Goal: Navigation & Orientation: Understand site structure

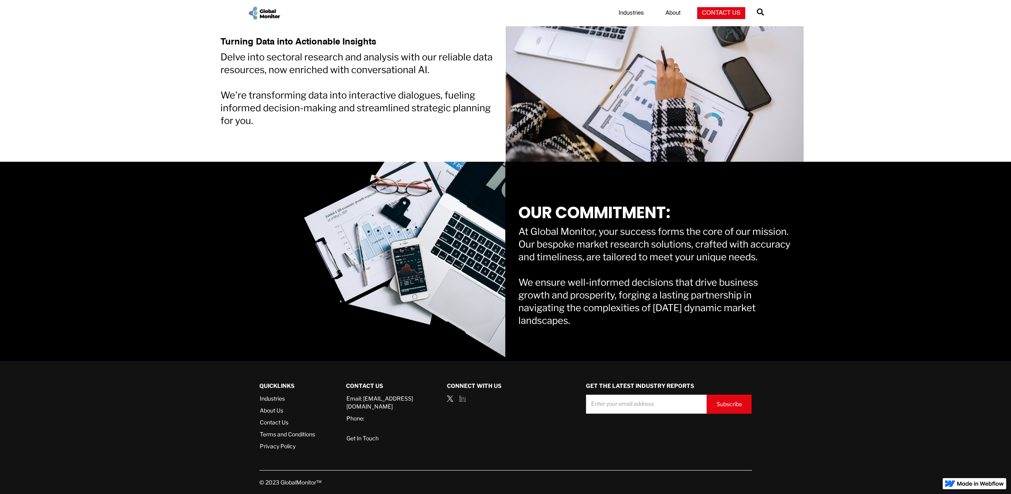
scroll to position [607, 0]
click at [284, 434] on link "Terms and Conditions" at bounding box center [287, 434] width 55 height 8
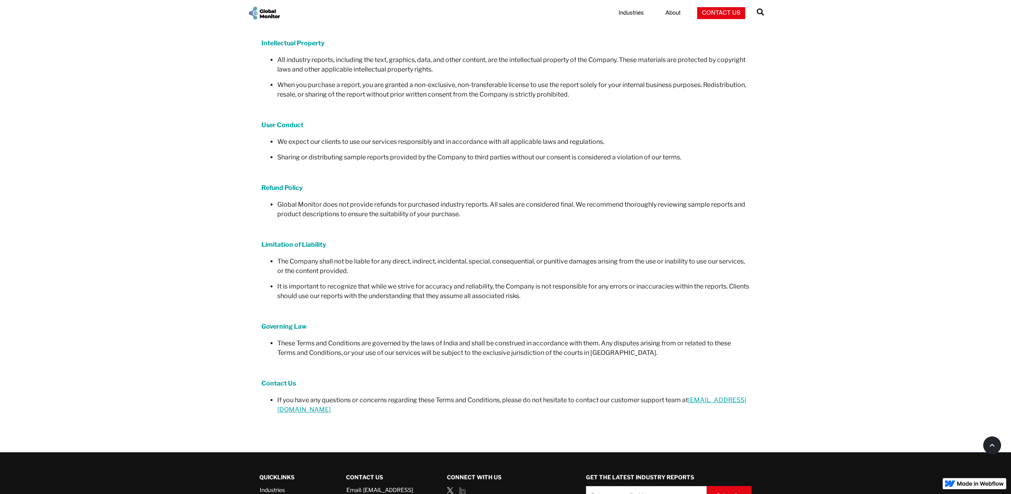
scroll to position [473, 0]
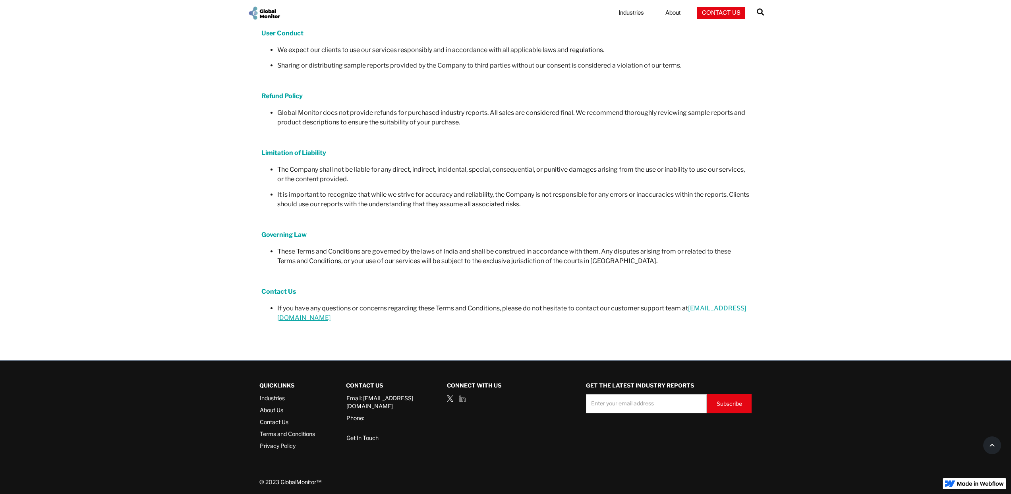
click at [281, 445] on link "Privacy Policy" at bounding box center [287, 446] width 55 height 8
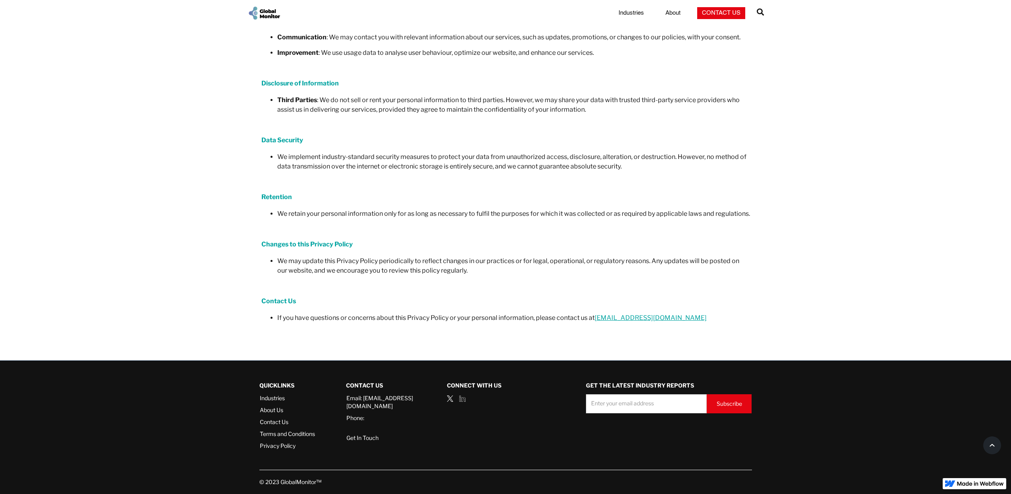
scroll to position [210, 0]
click at [276, 409] on link "About Us" at bounding box center [287, 410] width 55 height 8
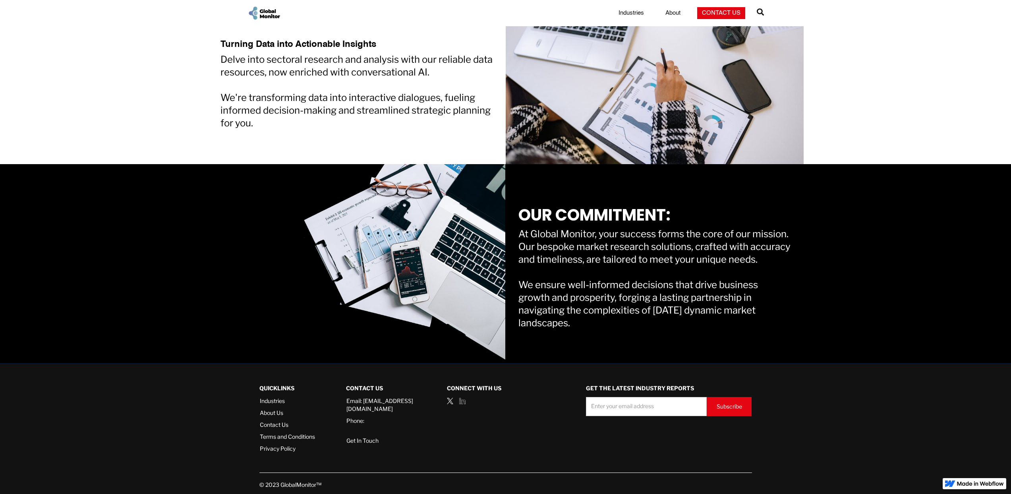
scroll to position [607, 0]
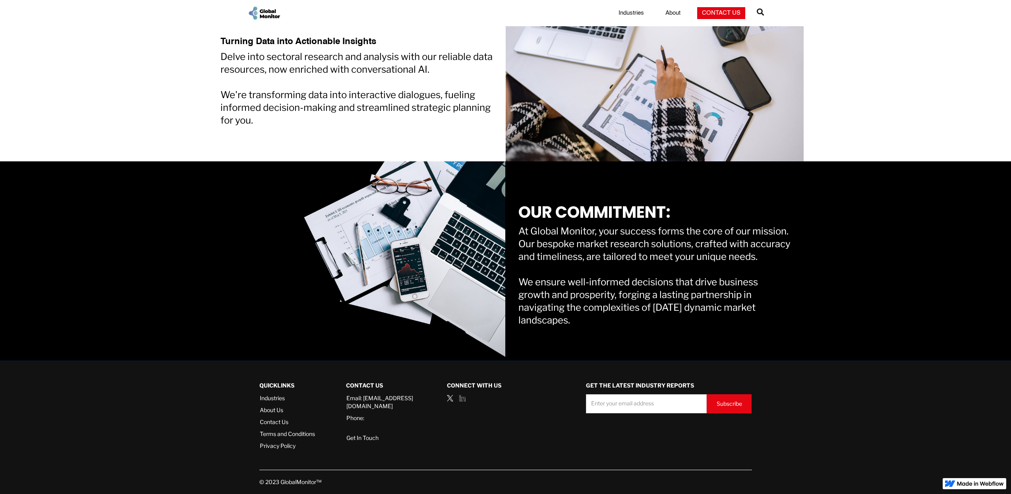
click at [365, 431] on link "Get In Touch" at bounding box center [362, 434] width 32 height 16
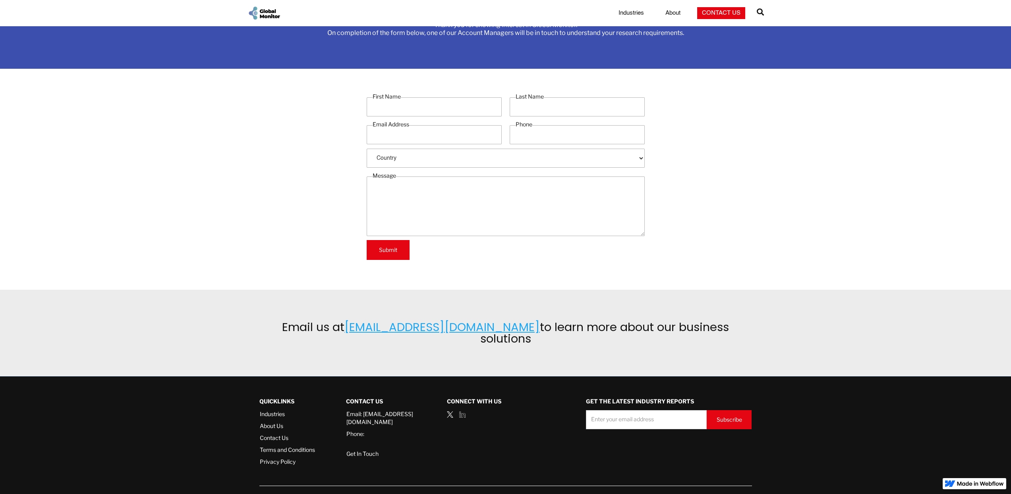
scroll to position [71, 0]
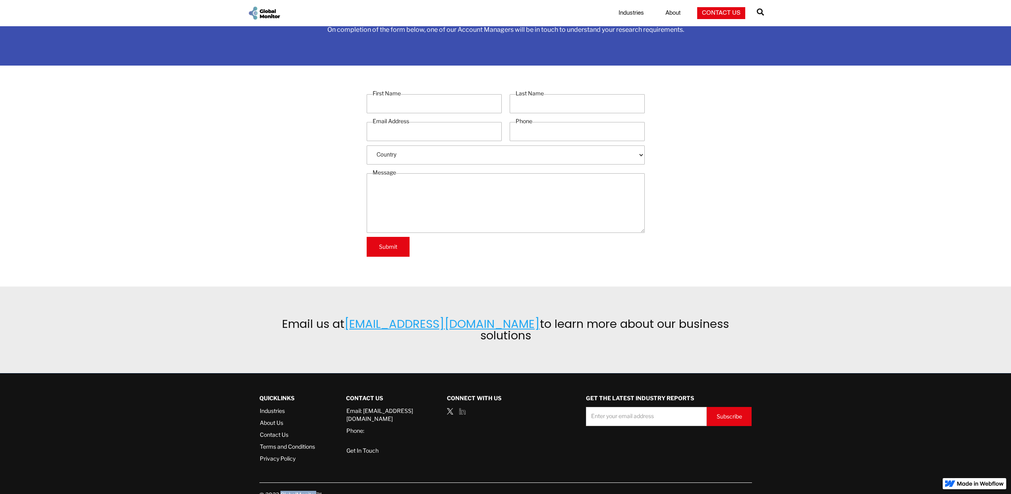
drag, startPoint x: 284, startPoint y: 485, endPoint x: 317, endPoint y: 485, distance: 33.4
click at [317, 490] on div "© 2023 GlobalMonitor™" at bounding box center [505, 494] width 492 height 8
copy div "GlobalMonitor"
